Goal: Task Accomplishment & Management: Complete application form

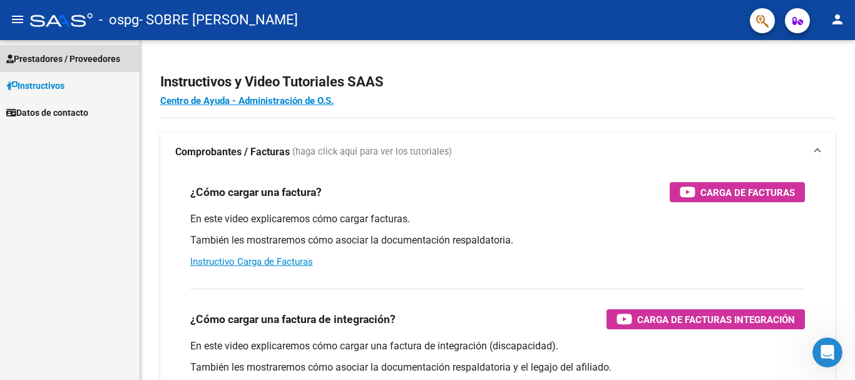
click at [64, 58] on span "Prestadores / Proveedores" at bounding box center [63, 59] width 114 height 14
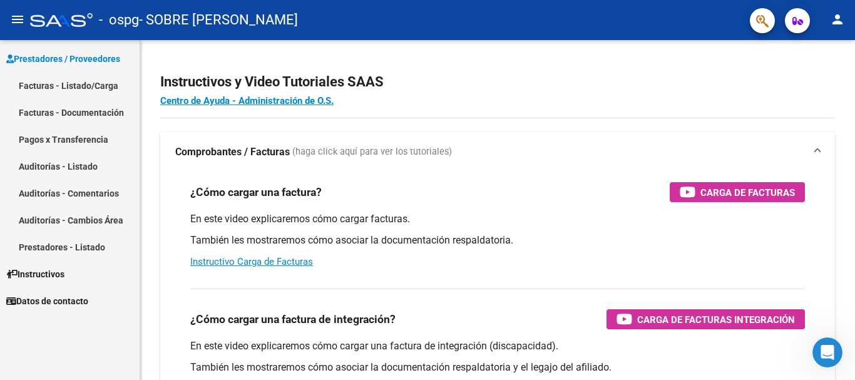
click at [64, 84] on link "Facturas - Listado/Carga" at bounding box center [70, 85] width 140 height 27
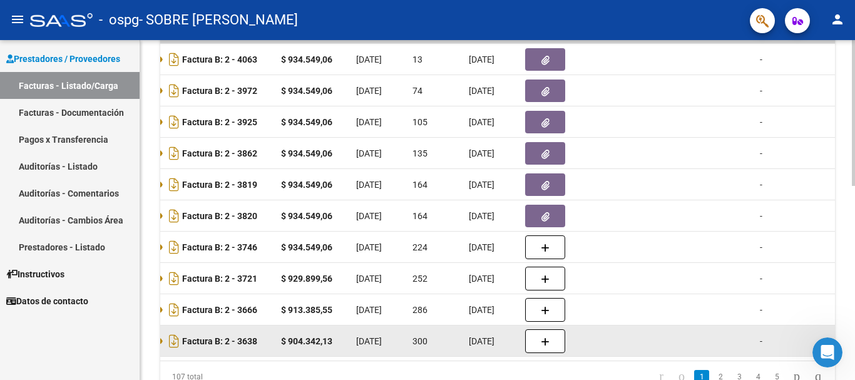
scroll to position [0, 463]
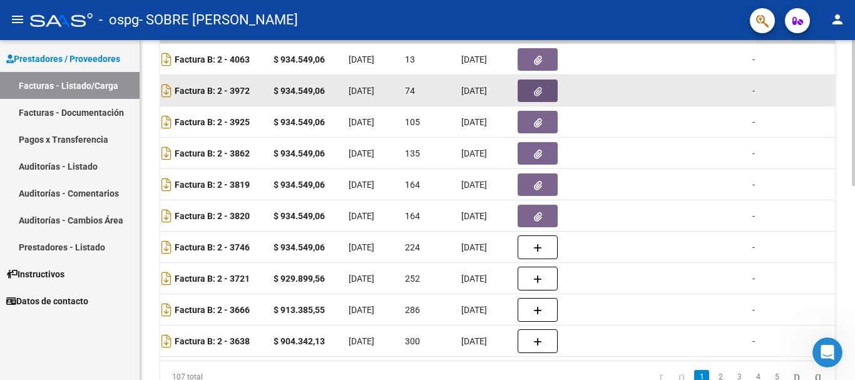
click at [531, 89] on button "button" at bounding box center [537, 90] width 40 height 23
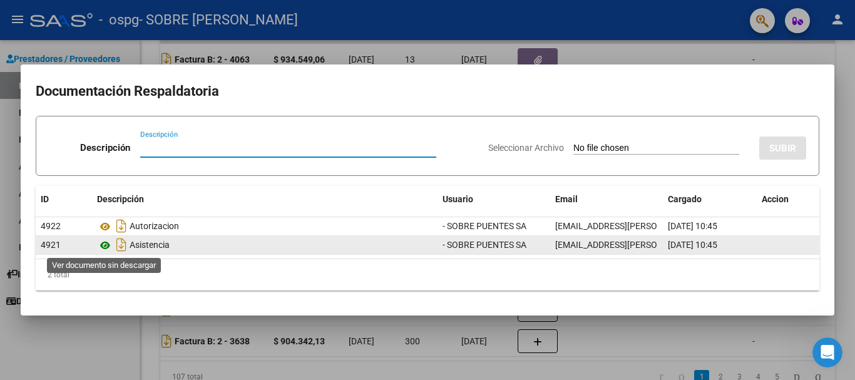
click at [106, 247] on icon at bounding box center [105, 245] width 16 height 15
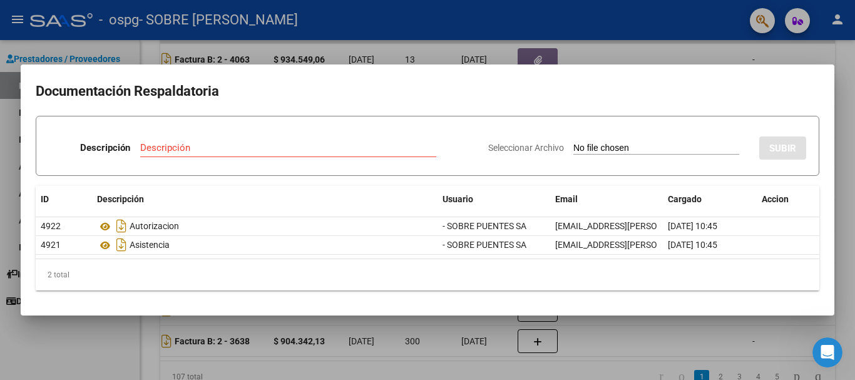
click at [29, 342] on div at bounding box center [427, 190] width 855 height 380
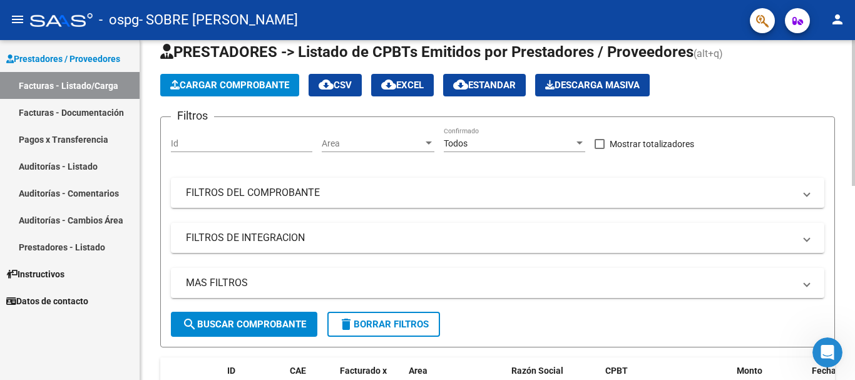
scroll to position [16, 0]
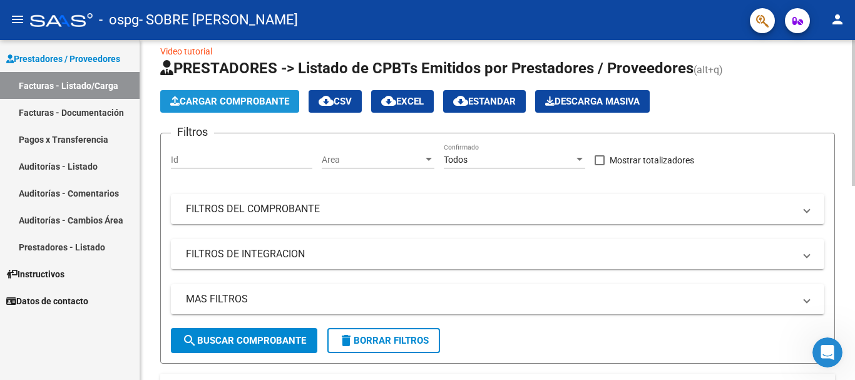
click at [263, 94] on button "Cargar Comprobante" at bounding box center [229, 101] width 139 height 23
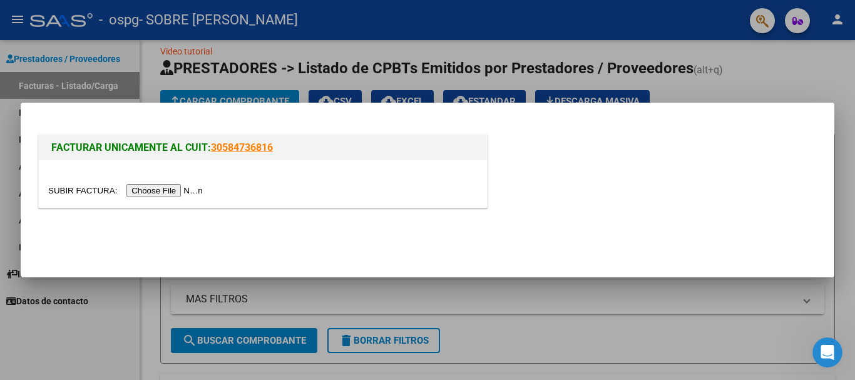
click at [188, 193] on input "file" at bounding box center [127, 190] width 158 height 13
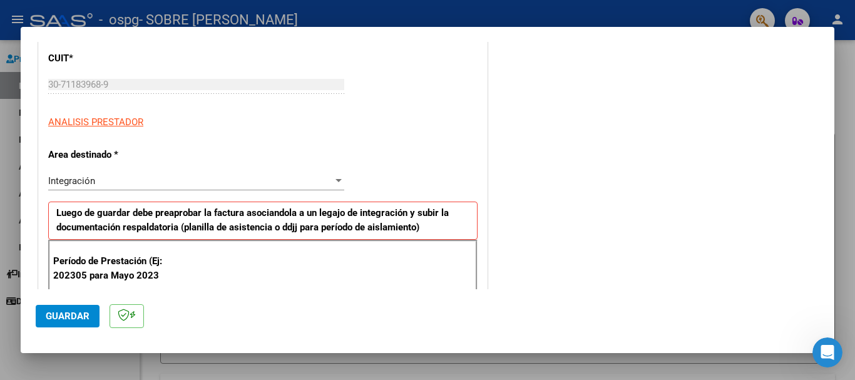
scroll to position [188, 0]
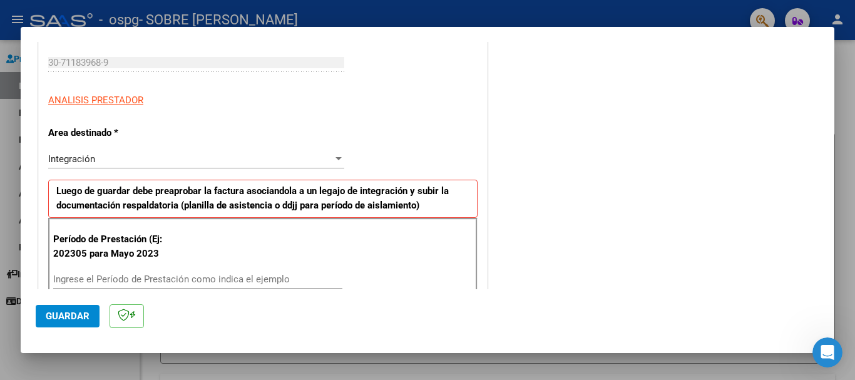
click at [333, 157] on div at bounding box center [338, 159] width 11 height 10
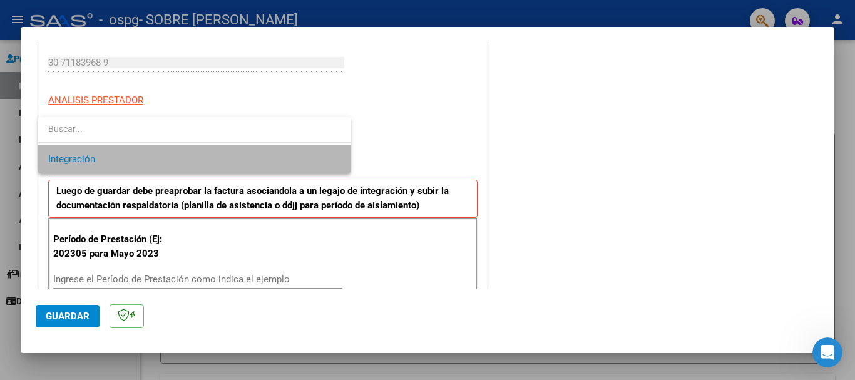
click at [331, 157] on span "Integración" at bounding box center [194, 159] width 292 height 28
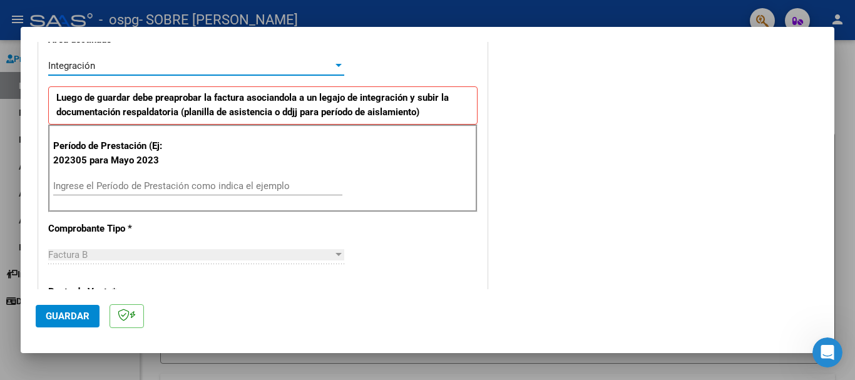
scroll to position [313, 0]
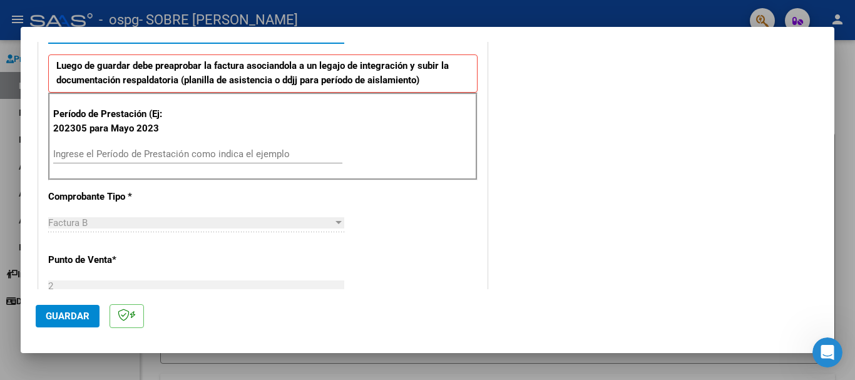
click at [165, 156] on input "Ingrese el Período de Prestación como indica el ejemplo" at bounding box center [197, 153] width 289 height 11
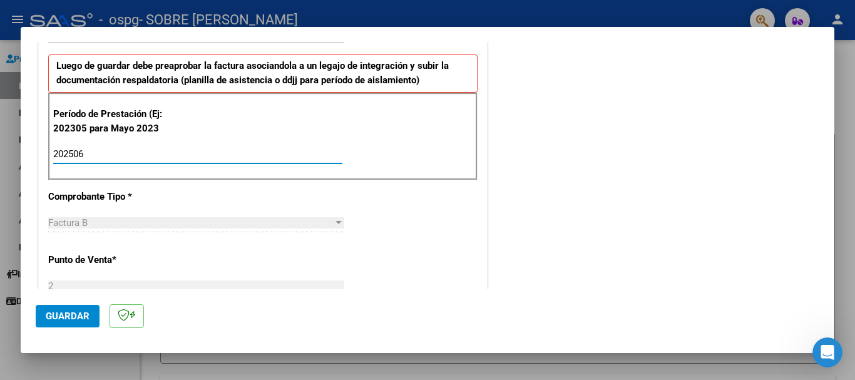
type input "202506"
click at [399, 232] on div "CUIT * 30-71183968-9 Ingresar CUIT ANALISIS PRESTADOR Area destinado * Integrac…" at bounding box center [263, 344] width 448 height 918
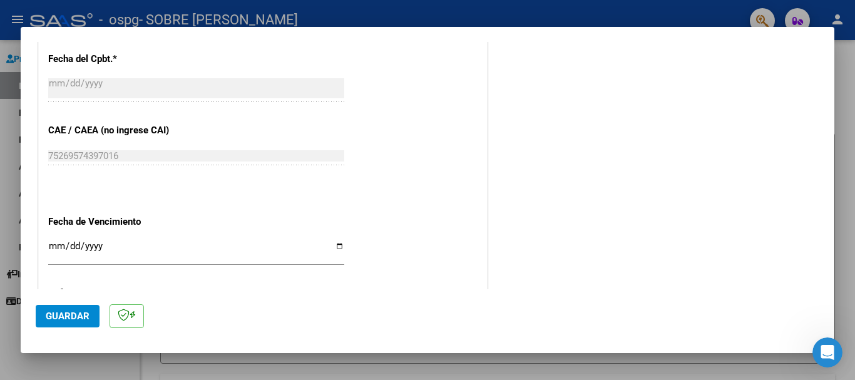
scroll to position [751, 0]
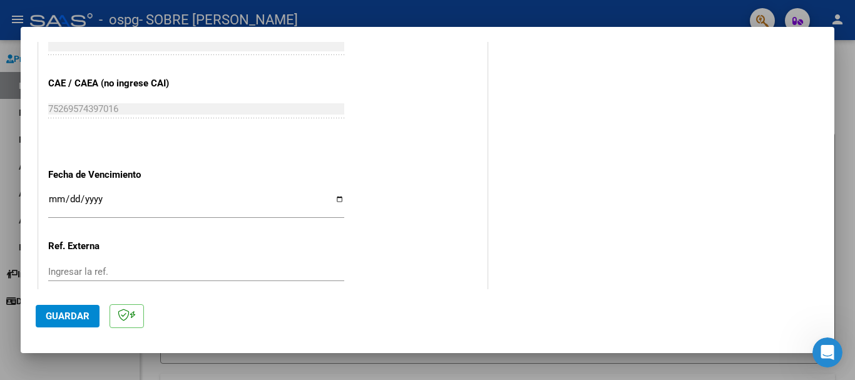
click at [54, 198] on input "Ingresar la fecha" at bounding box center [196, 204] width 296 height 20
type input "[DATE]"
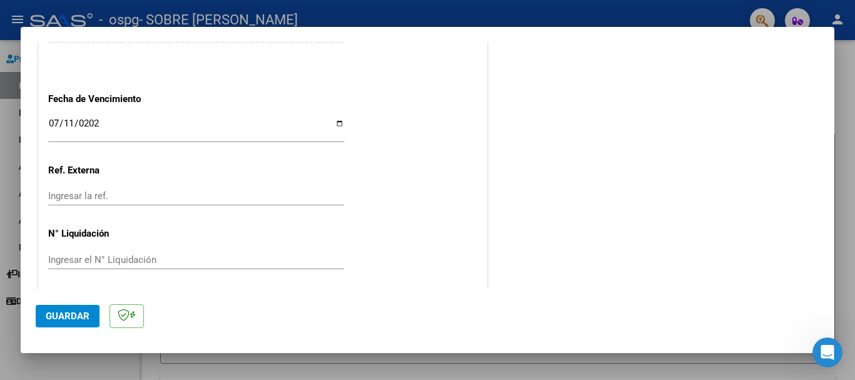
scroll to position [830, 0]
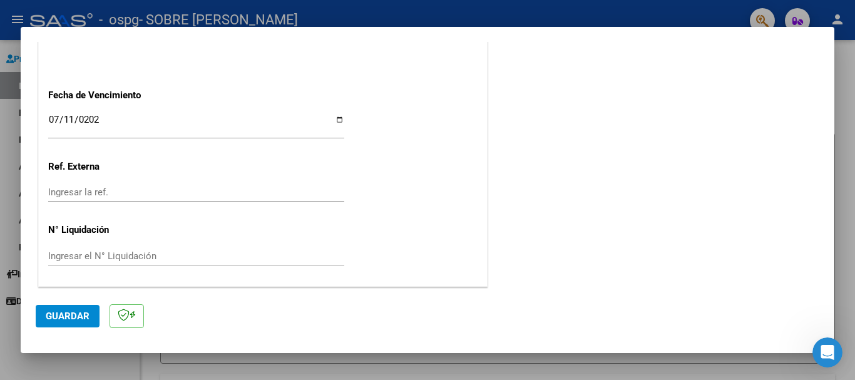
click at [76, 321] on span "Guardar" at bounding box center [68, 315] width 44 height 11
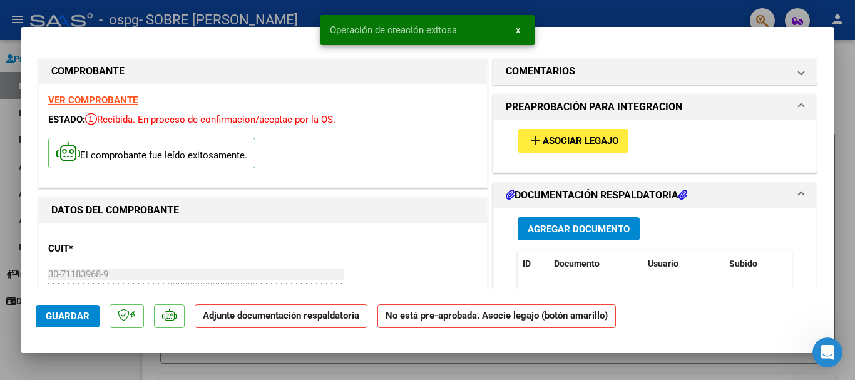
click at [564, 138] on span "Asociar Legajo" at bounding box center [580, 141] width 76 height 11
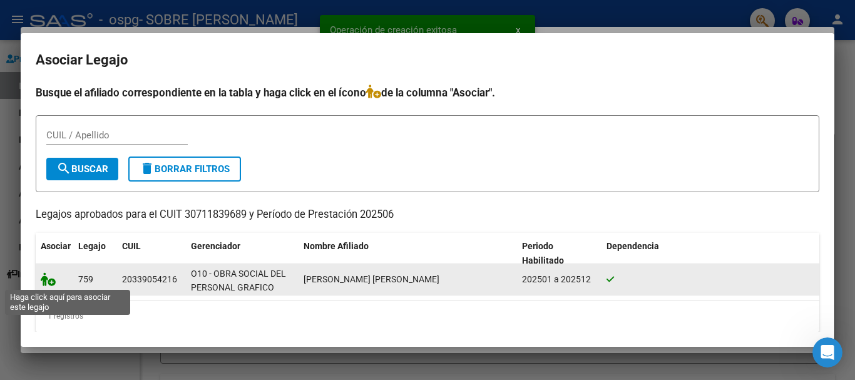
click at [49, 277] on icon at bounding box center [48, 279] width 15 height 14
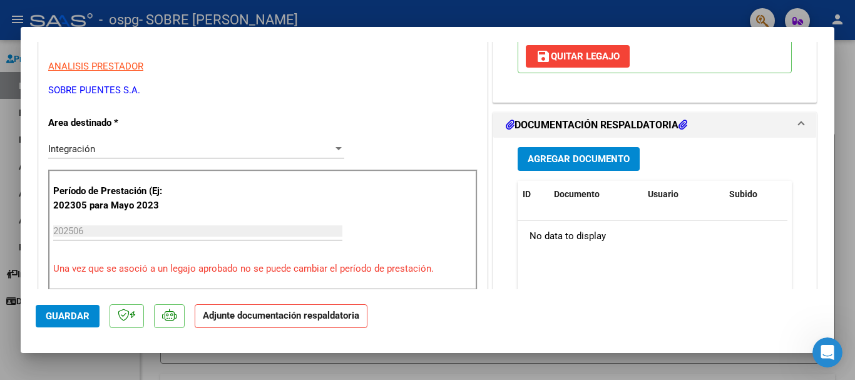
scroll to position [250, 0]
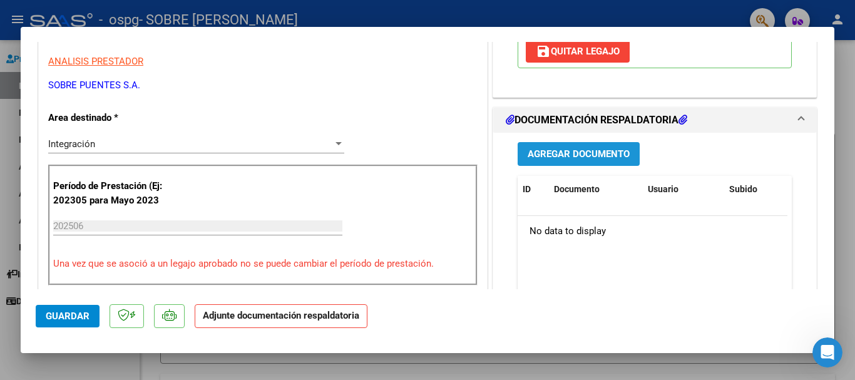
click at [615, 151] on span "Agregar Documento" at bounding box center [578, 154] width 102 height 11
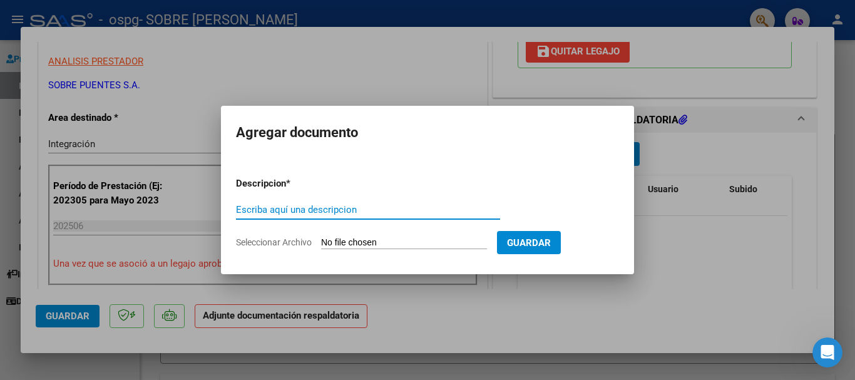
click at [344, 209] on input "Escriba aquí una descripcion" at bounding box center [368, 209] width 264 height 11
type input "Asistencia"
click at [379, 244] on input "Seleccionar Archivo" at bounding box center [404, 243] width 166 height 12
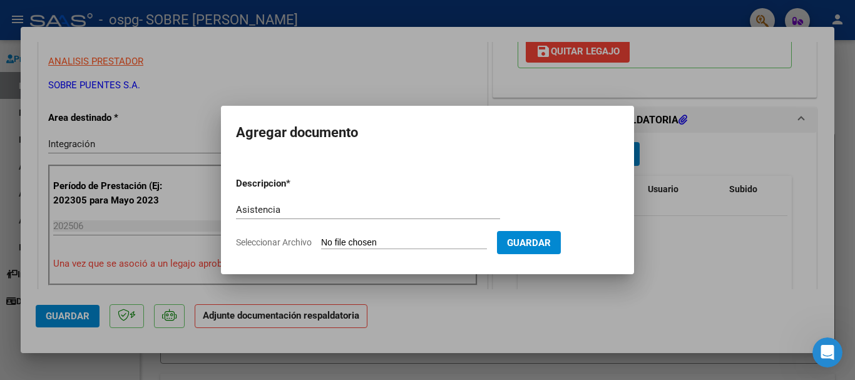
type input "C:\fakepath\EnzoSilvaAsisJun25.pdf"
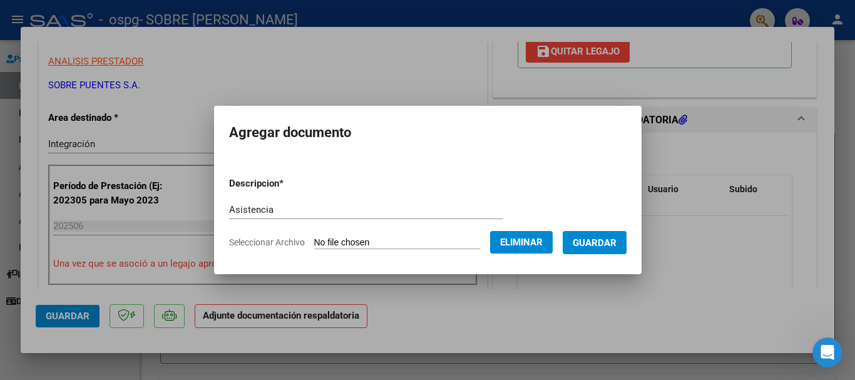
click at [597, 243] on span "Guardar" at bounding box center [595, 242] width 44 height 11
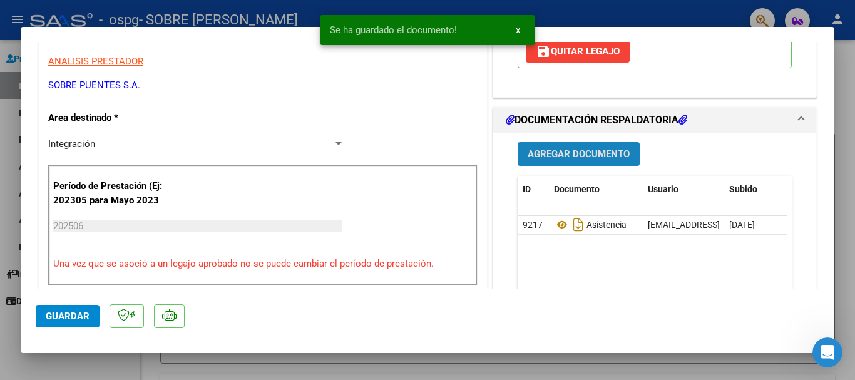
click at [601, 155] on span "Agregar Documento" at bounding box center [578, 154] width 102 height 11
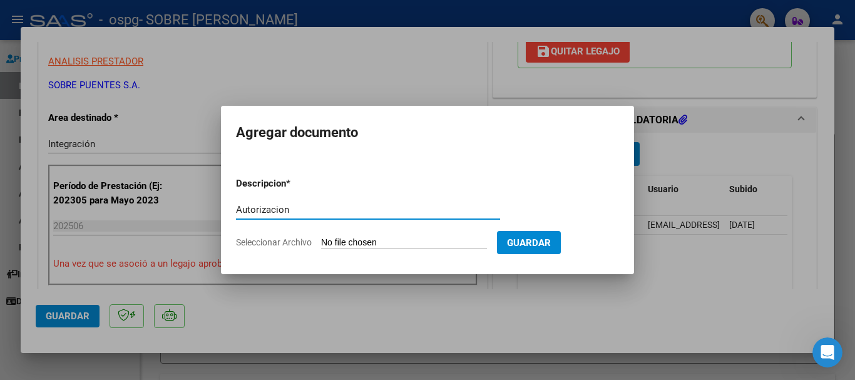
type input "Autorizacion"
click at [420, 245] on input "Seleccionar Archivo" at bounding box center [404, 243] width 166 height 12
type input "C:\fakepath\[PERSON_NAME] 2025.pdf"
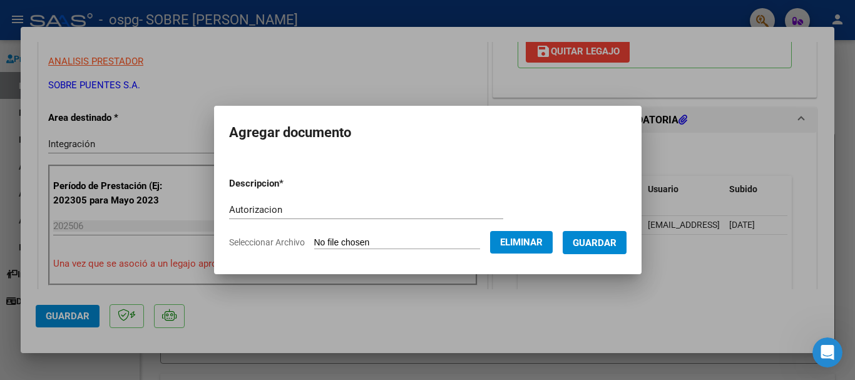
click at [611, 242] on span "Guardar" at bounding box center [595, 242] width 44 height 11
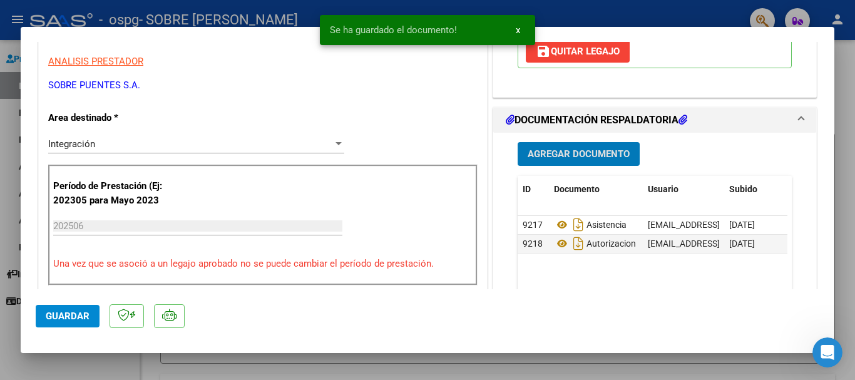
click at [574, 155] on span "Agregar Documento" at bounding box center [578, 154] width 102 height 11
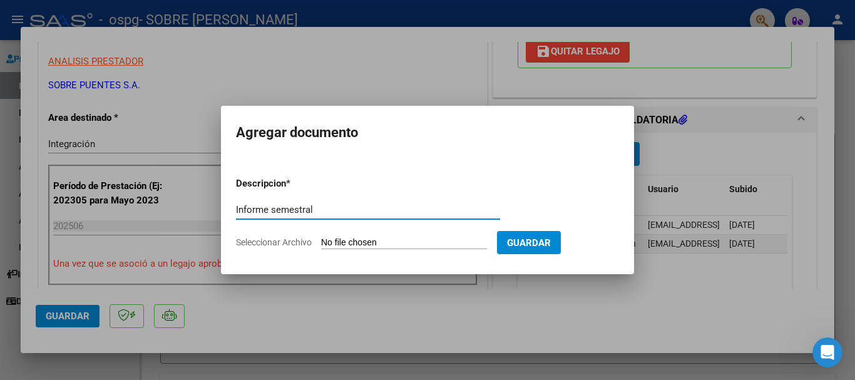
type input "Informe semestral"
click at [401, 239] on input "Seleccionar Archivo" at bounding box center [404, 243] width 166 height 12
type input "C:\fakepath\Informe primer semestre 2025 [PERSON_NAME].pdf"
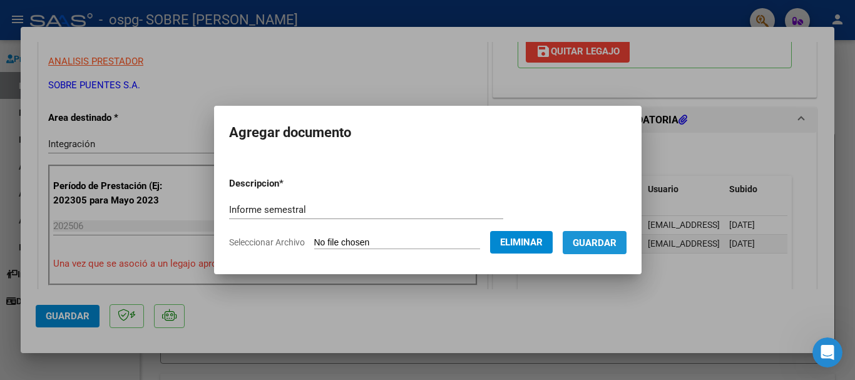
click at [613, 247] on span "Guardar" at bounding box center [595, 242] width 44 height 11
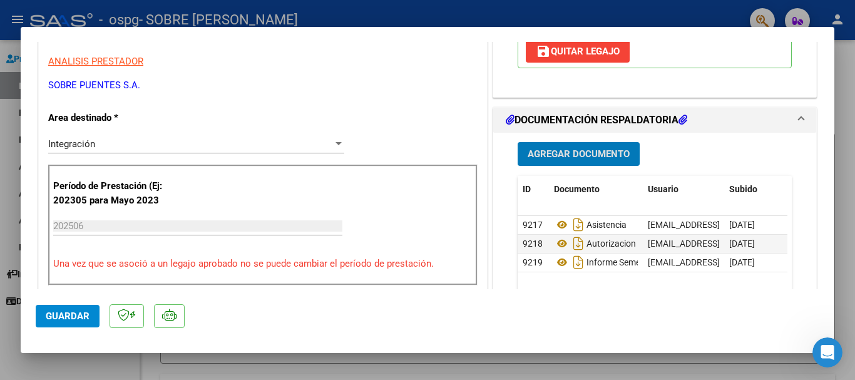
click at [71, 313] on span "Guardar" at bounding box center [68, 315] width 44 height 11
click at [71, 363] on div at bounding box center [427, 190] width 855 height 380
type input "$ 0,00"
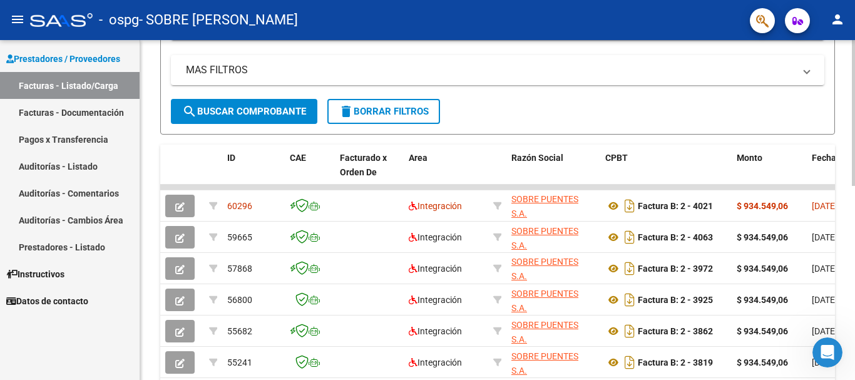
scroll to position [266, 0]
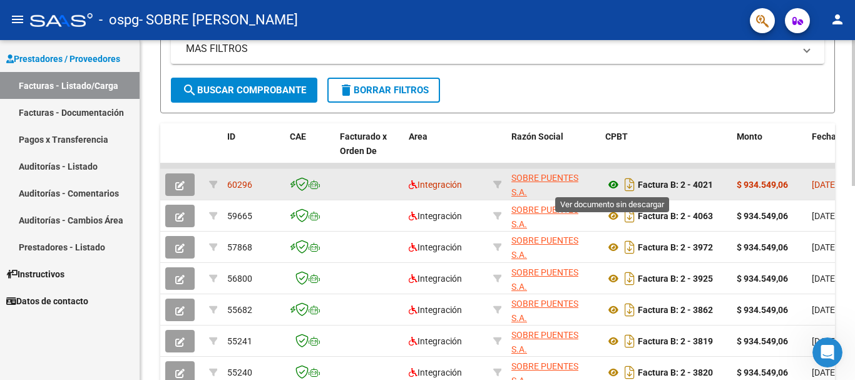
click at [615, 187] on icon at bounding box center [613, 184] width 16 height 15
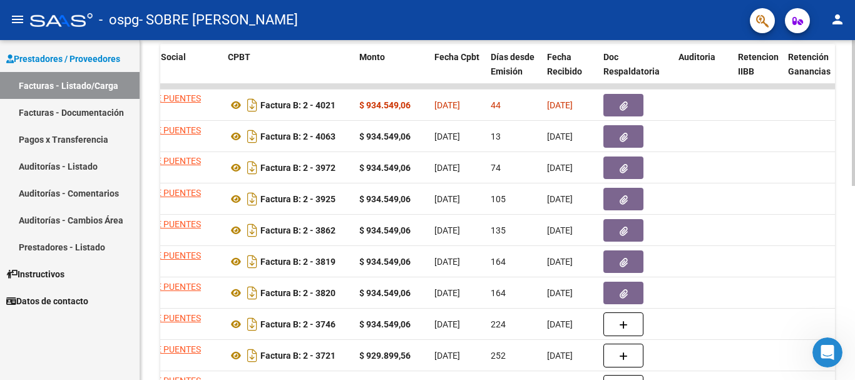
scroll to position [328, 0]
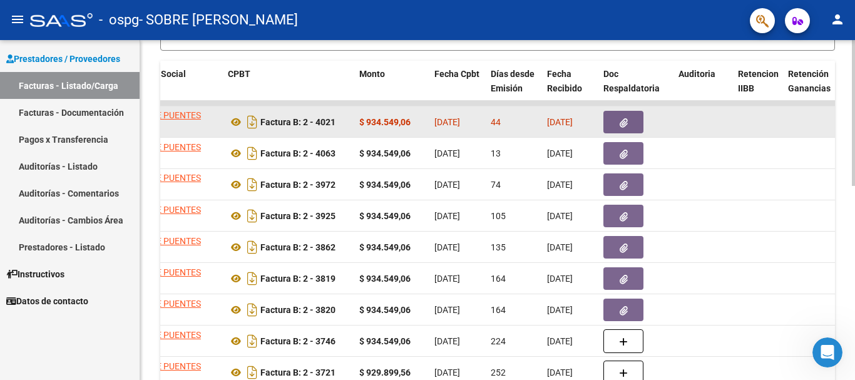
click at [621, 125] on icon "button" at bounding box center [623, 122] width 8 height 9
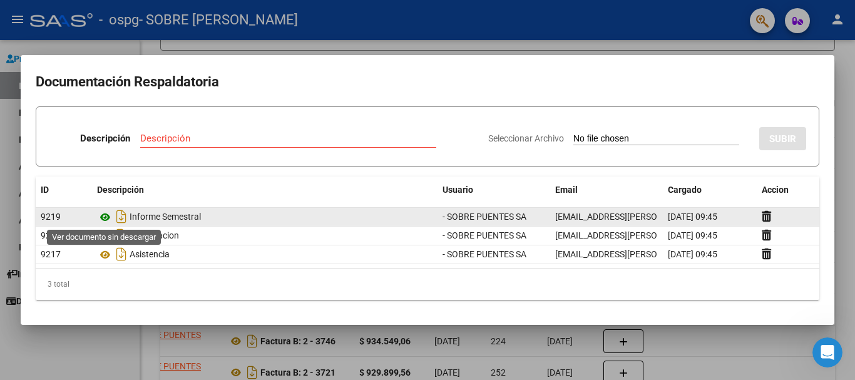
click at [109, 215] on icon at bounding box center [105, 217] width 16 height 15
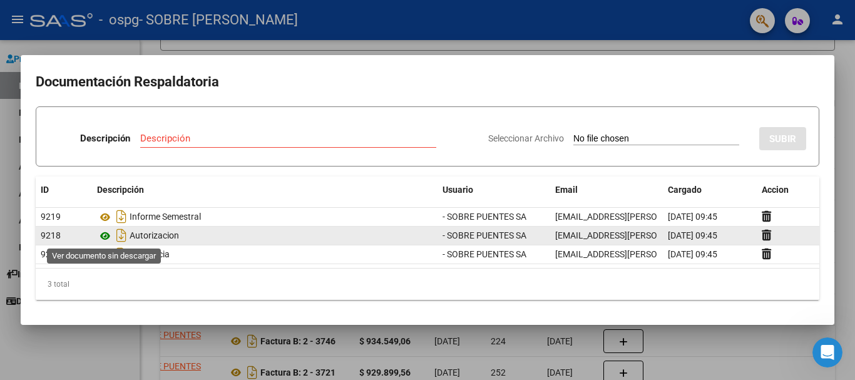
click at [108, 238] on icon at bounding box center [105, 235] width 16 height 15
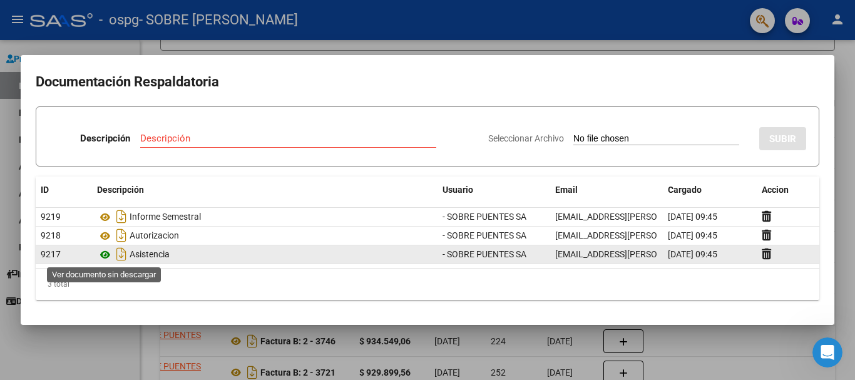
click at [104, 258] on icon at bounding box center [105, 254] width 16 height 15
